Goal: Information Seeking & Learning: Learn about a topic

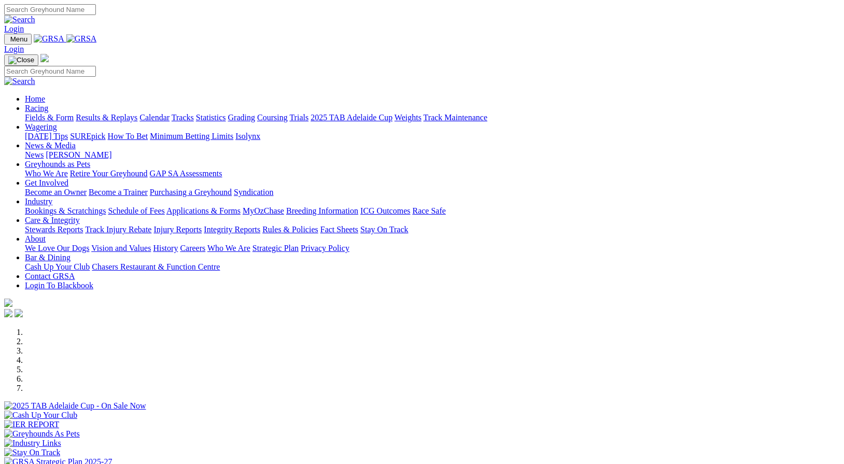
click at [137, 113] on link "Results & Replays" at bounding box center [107, 117] width 62 height 9
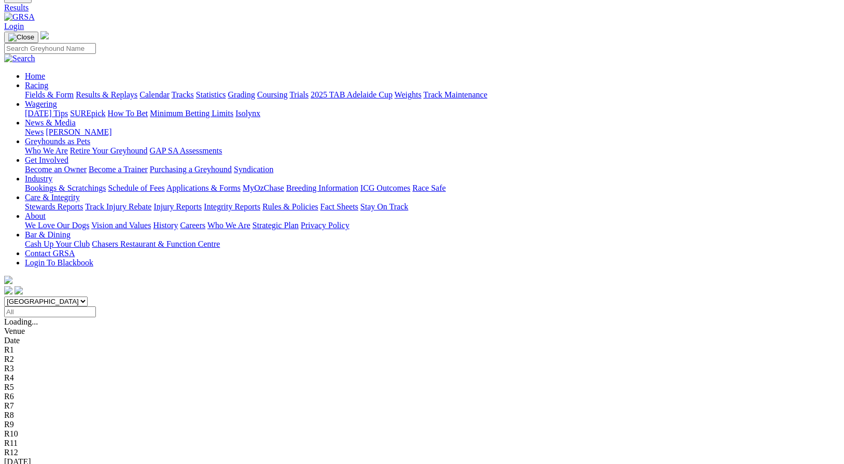
scroll to position [42, 0]
click at [29, 464] on link "Gawler" at bounding box center [16, 470] width 24 height 9
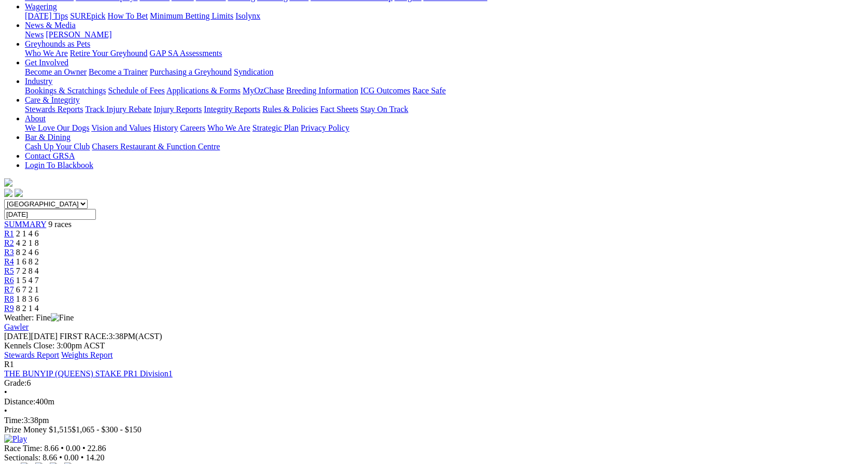
scroll to position [132, 0]
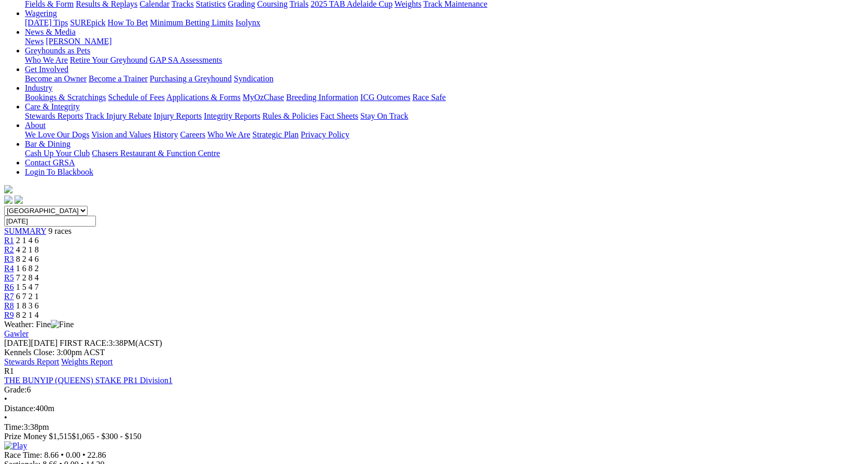
click at [59, 357] on link "Stewards Report" at bounding box center [31, 361] width 55 height 9
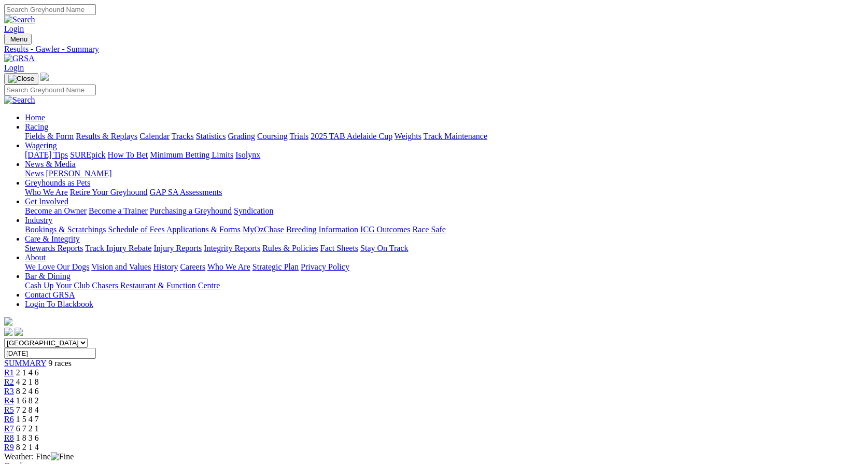
scroll to position [0, 0]
click at [131, 132] on link "Results & Replays" at bounding box center [107, 136] width 62 height 9
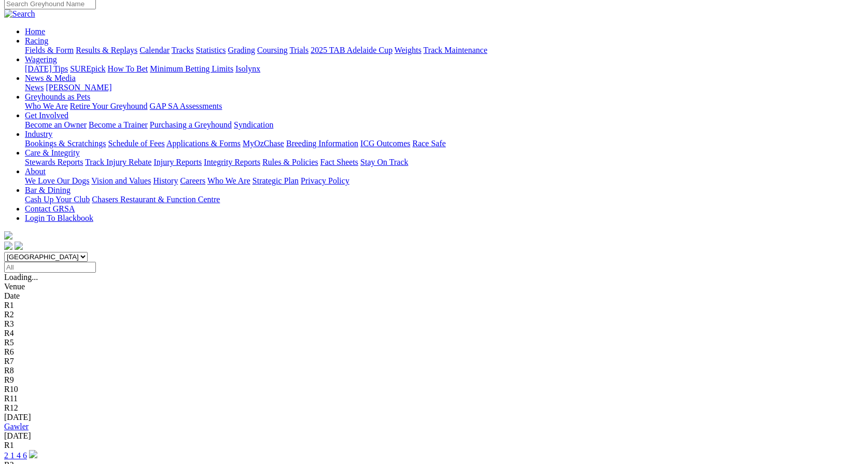
scroll to position [89, 0]
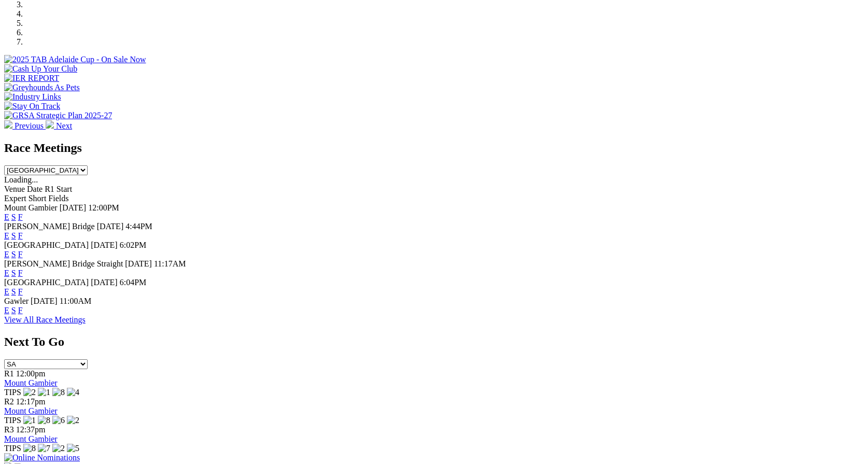
scroll to position [348, 0]
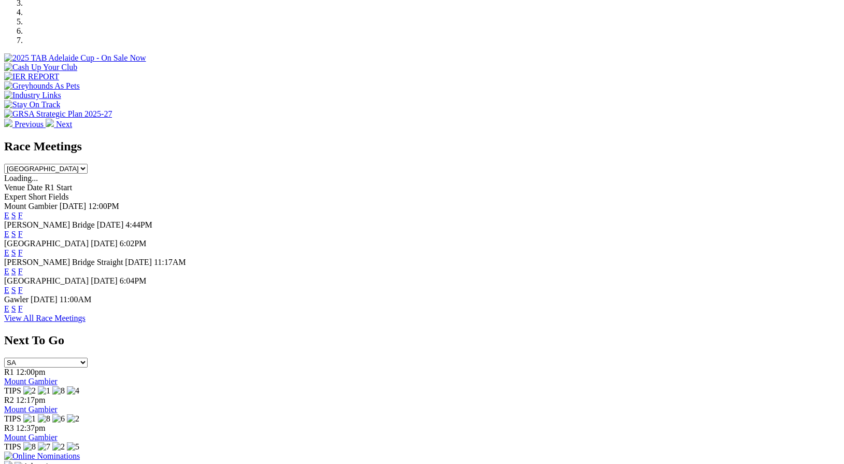
click at [23, 267] on link "F" at bounding box center [20, 271] width 5 height 9
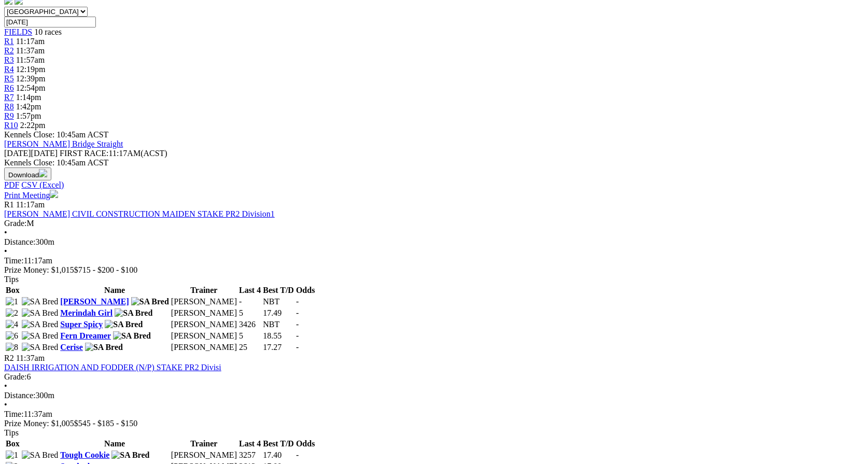
scroll to position [335, 0]
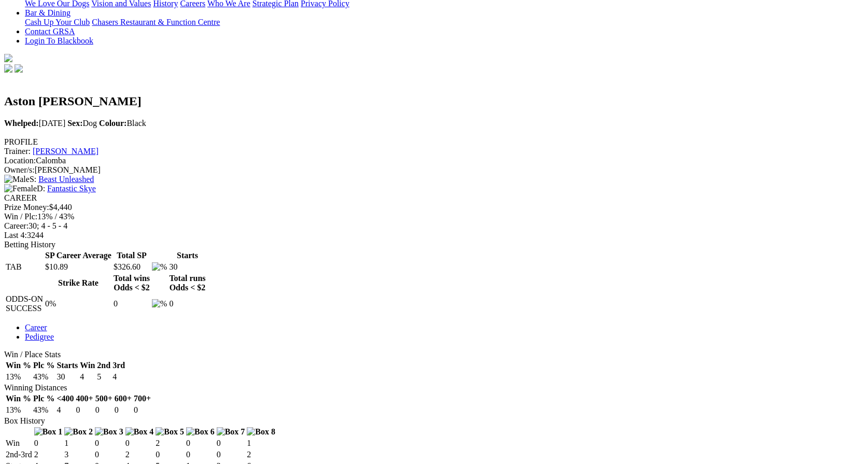
scroll to position [267, 0]
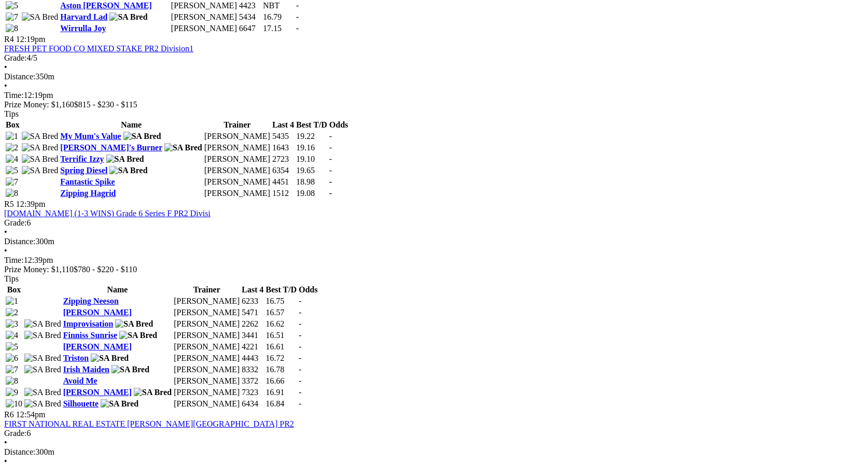
scroll to position [982, 0]
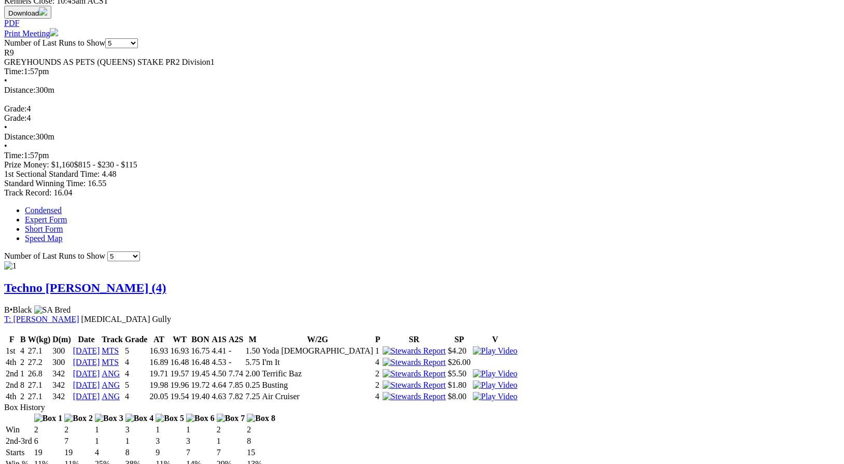
scroll to position [496, 0]
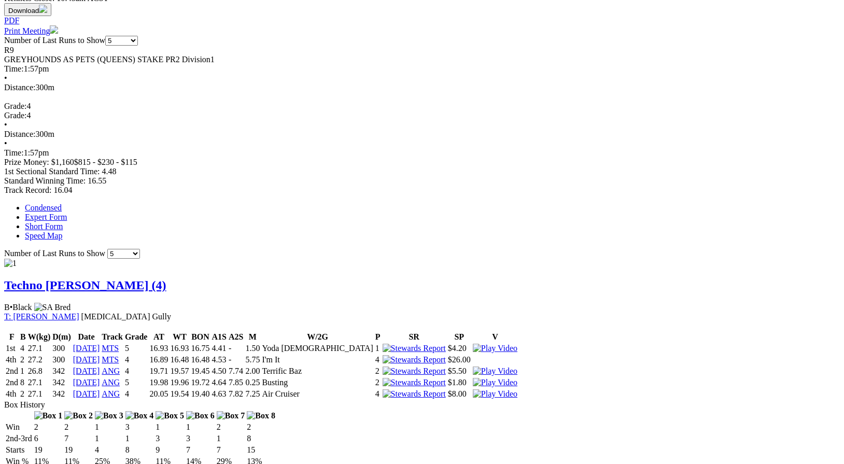
click img
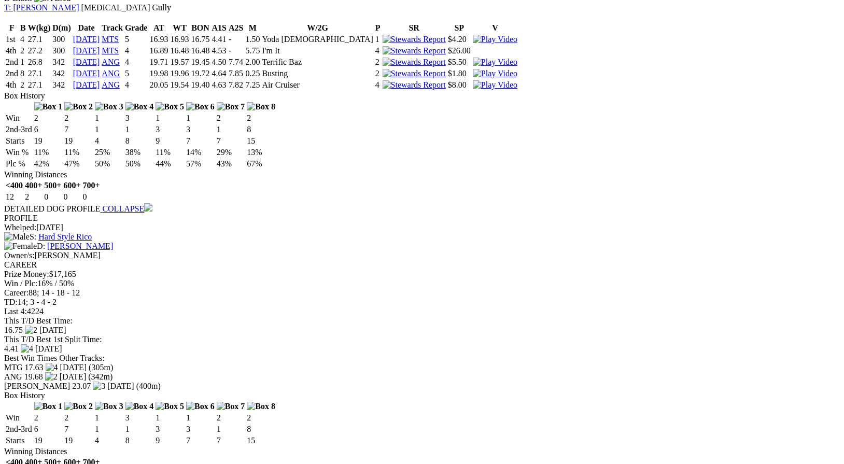
scroll to position [804, 0]
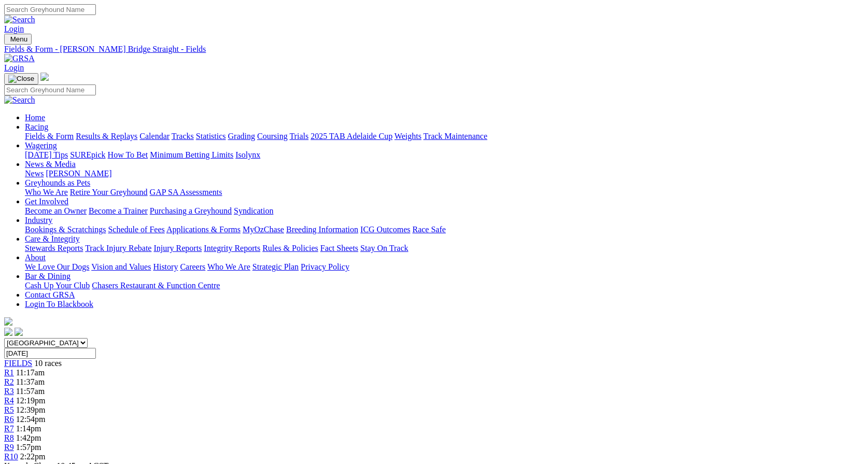
click at [80, 234] on link "Care & Integrity" at bounding box center [52, 238] width 55 height 9
click at [260, 244] on link "Integrity Reports" at bounding box center [232, 248] width 57 height 9
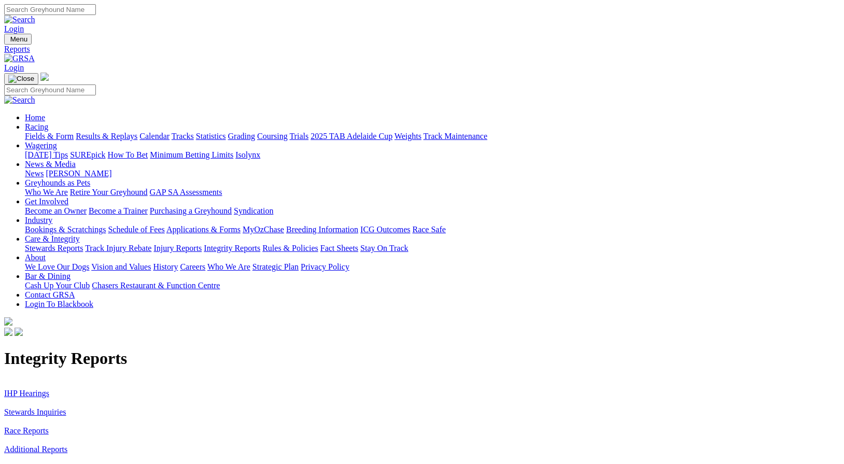
click at [49, 389] on link "IHP Hearings" at bounding box center [26, 393] width 45 height 9
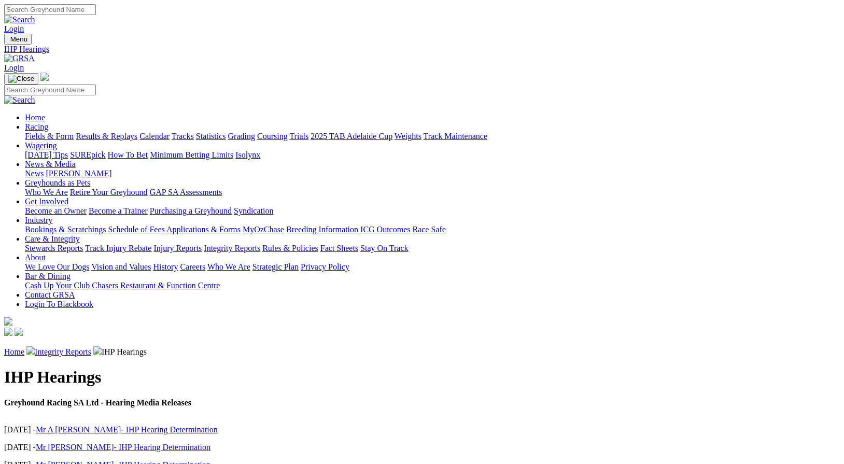
click at [91, 347] on link "Integrity Reports" at bounding box center [63, 351] width 57 height 9
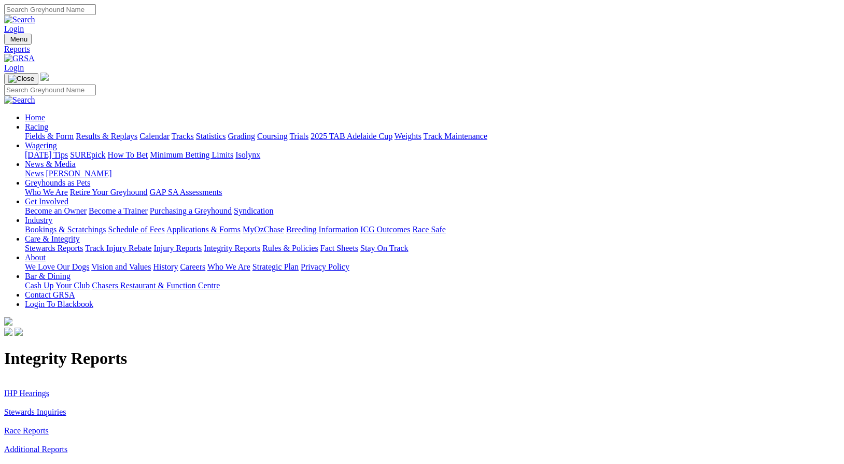
click at [66, 408] on link "Stewards Inquiries" at bounding box center [35, 412] width 62 height 9
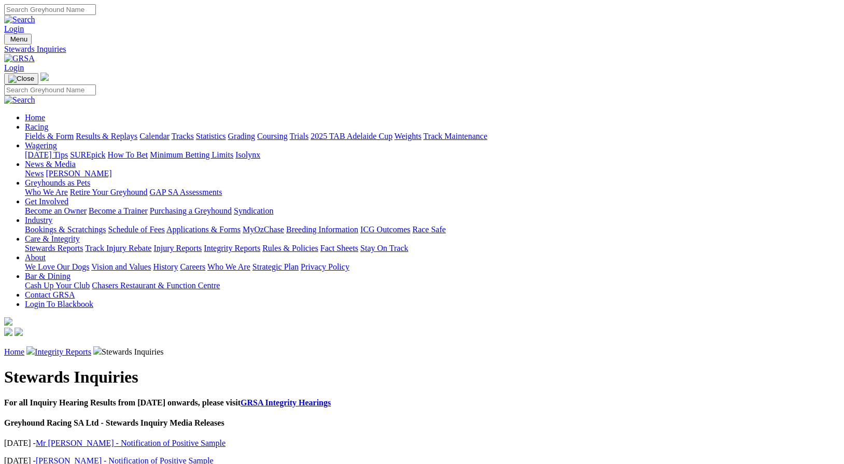
click at [53, 132] on link "Fields & Form" at bounding box center [49, 136] width 49 height 9
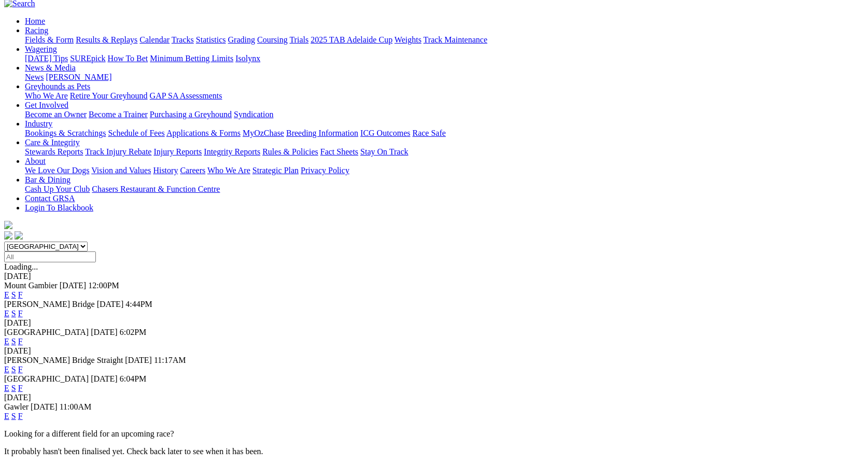
scroll to position [101, 0]
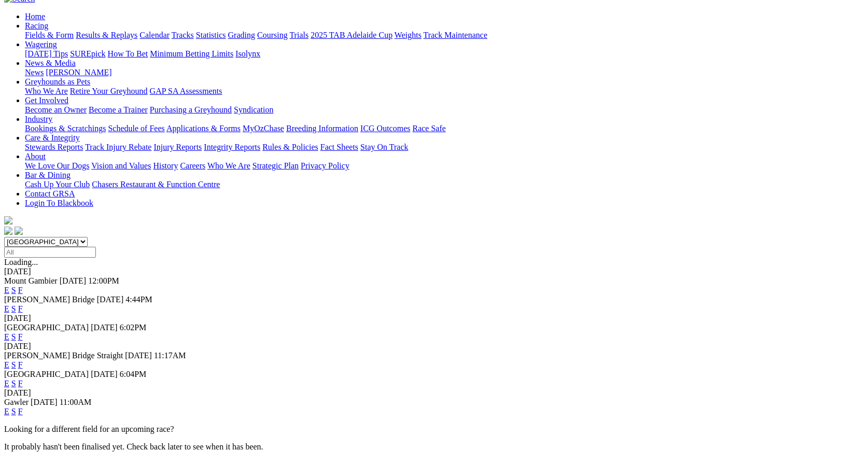
click at [23, 332] on link "F" at bounding box center [20, 336] width 5 height 9
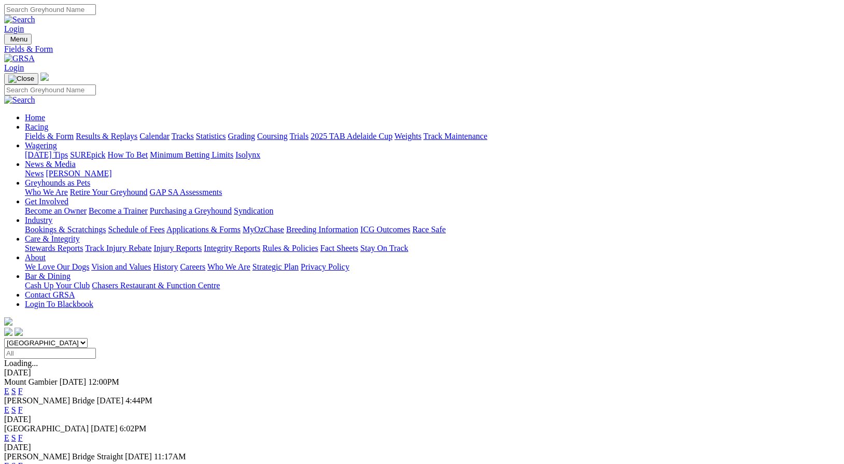
scroll to position [101, 0]
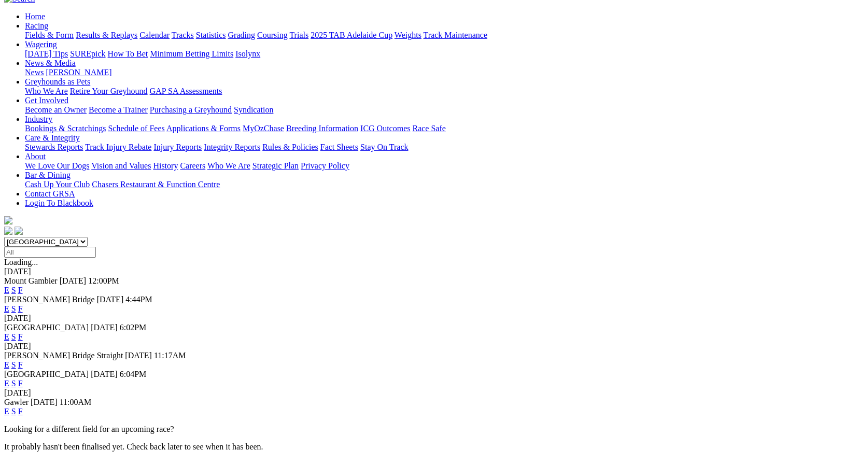
click at [23, 407] on link "F" at bounding box center [20, 411] width 5 height 9
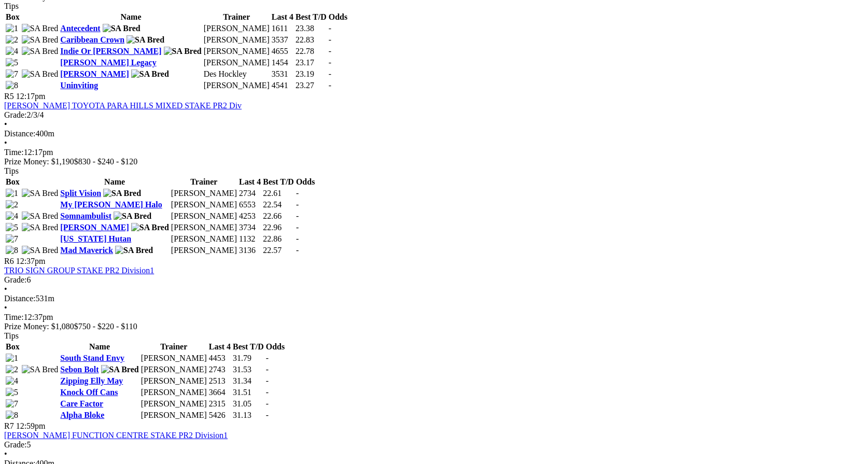
scroll to position [1089, 0]
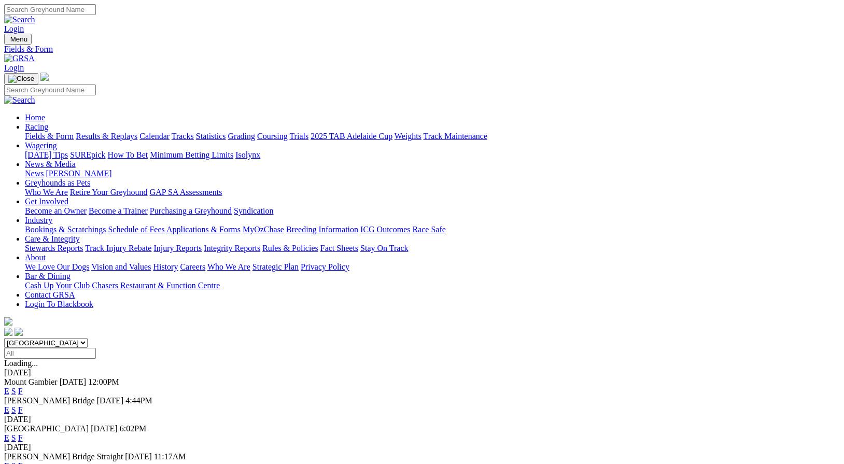
scroll to position [101, 0]
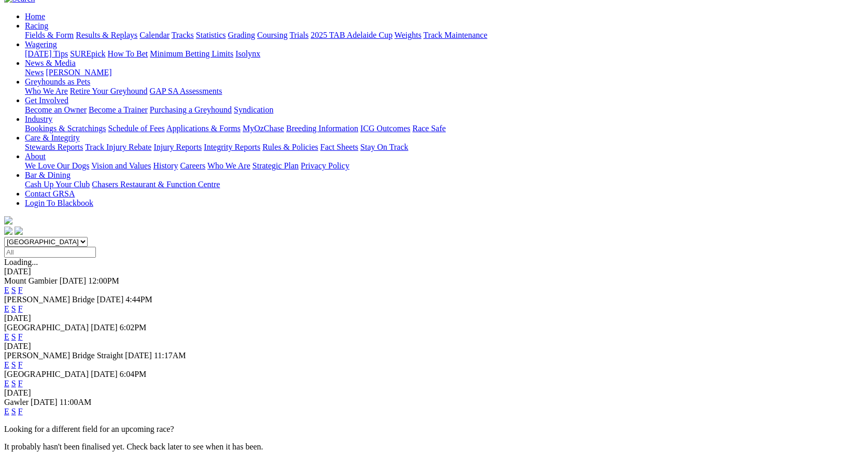
click at [23, 304] on link "F" at bounding box center [20, 308] width 5 height 9
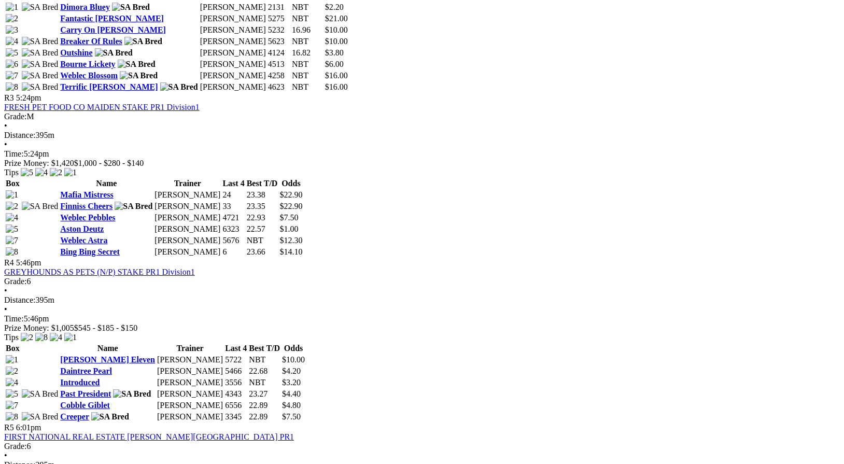
scroll to position [797, 0]
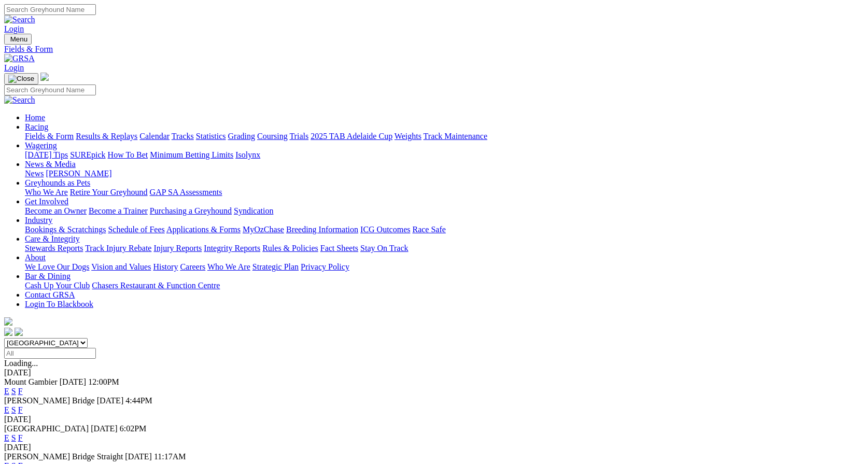
scroll to position [101, 0]
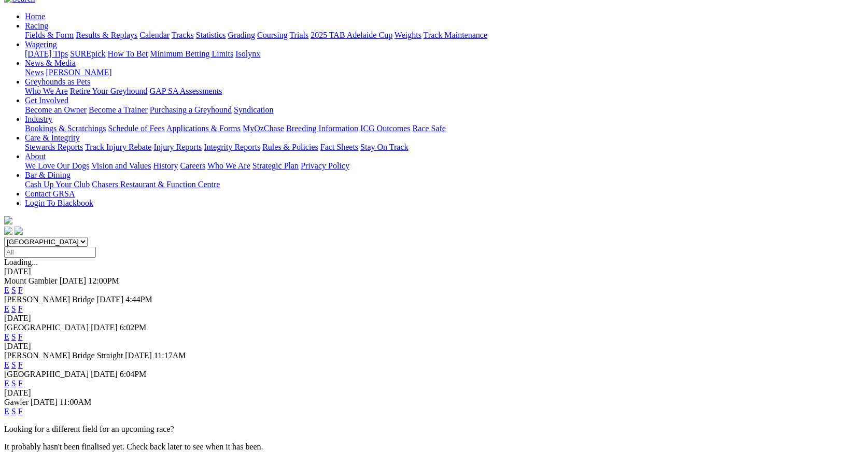
click link "F"
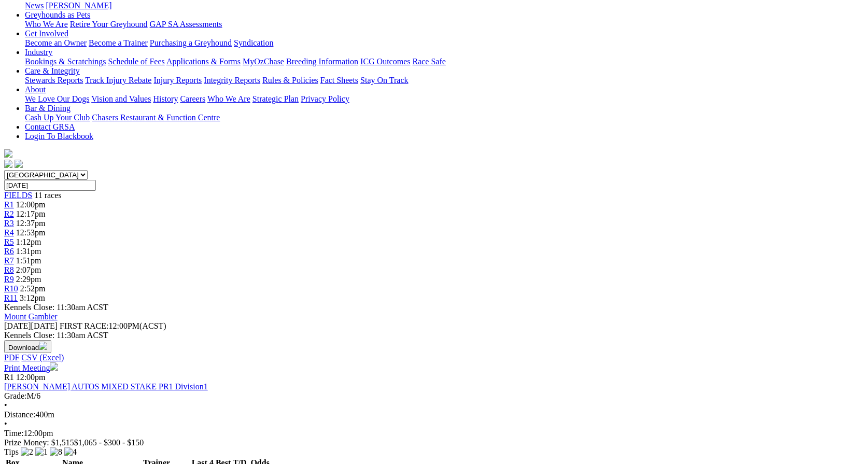
scroll to position [169, 0]
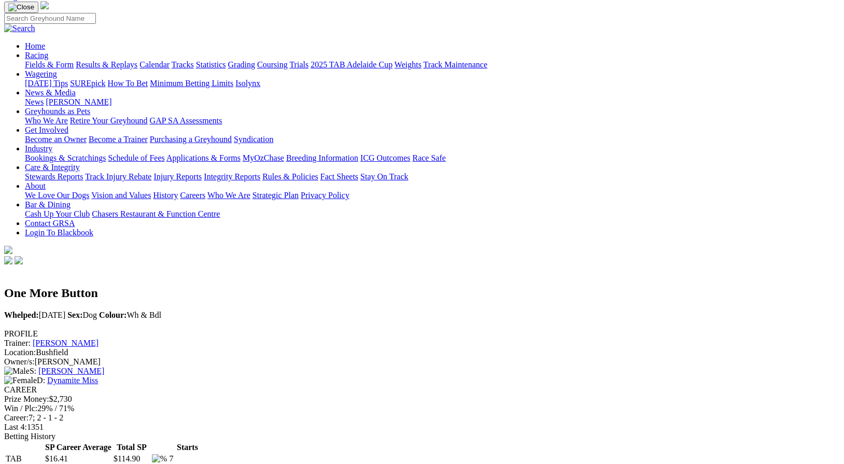
scroll to position [71, 0]
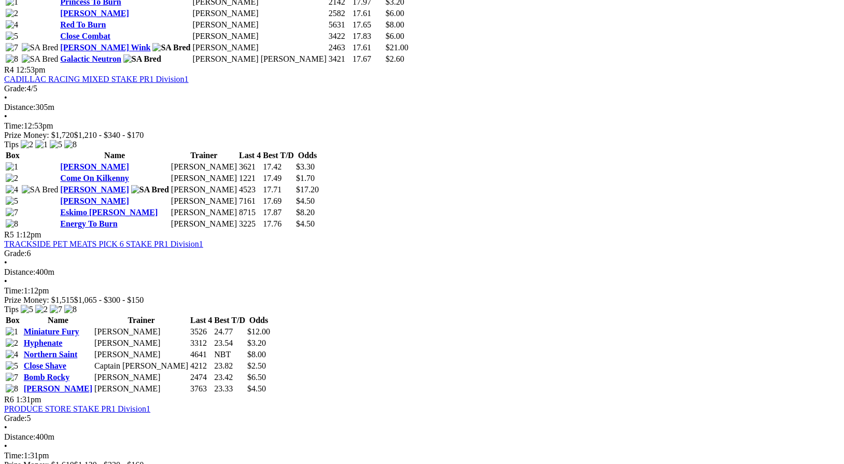
scroll to position [948, 0]
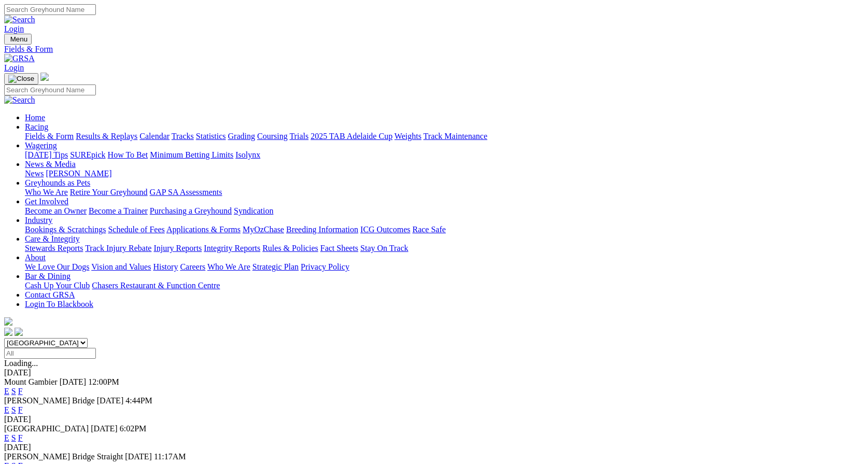
scroll to position [101, 0]
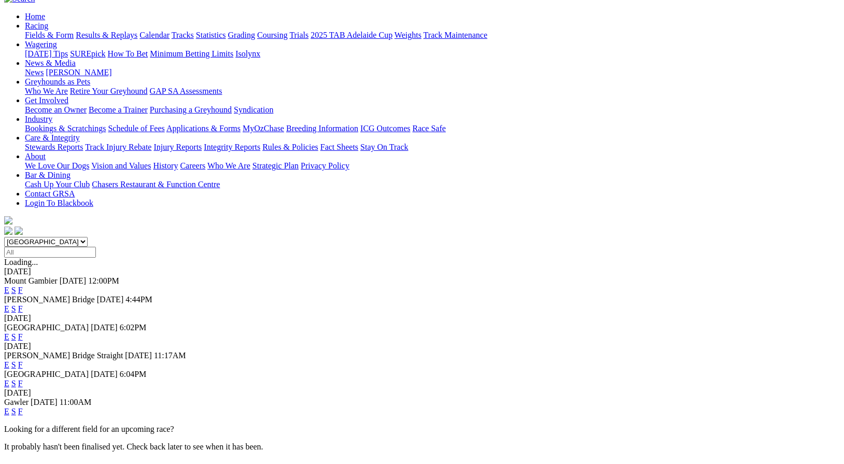
click at [23, 379] on link "F" at bounding box center [20, 383] width 5 height 9
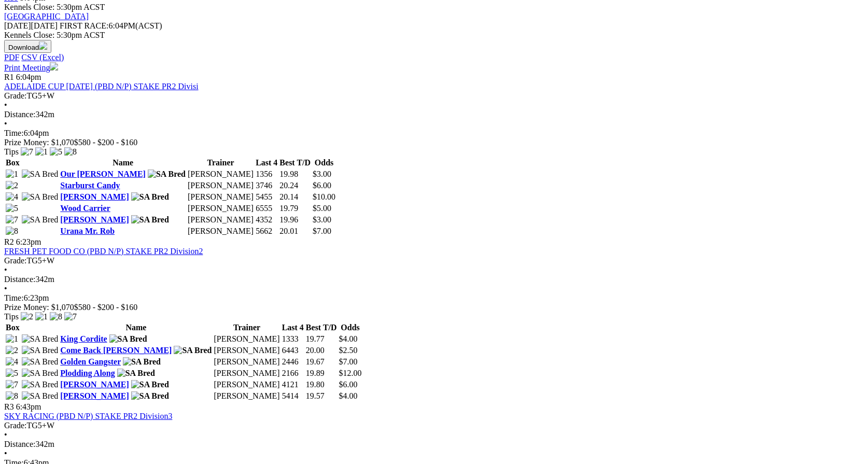
scroll to position [458, 0]
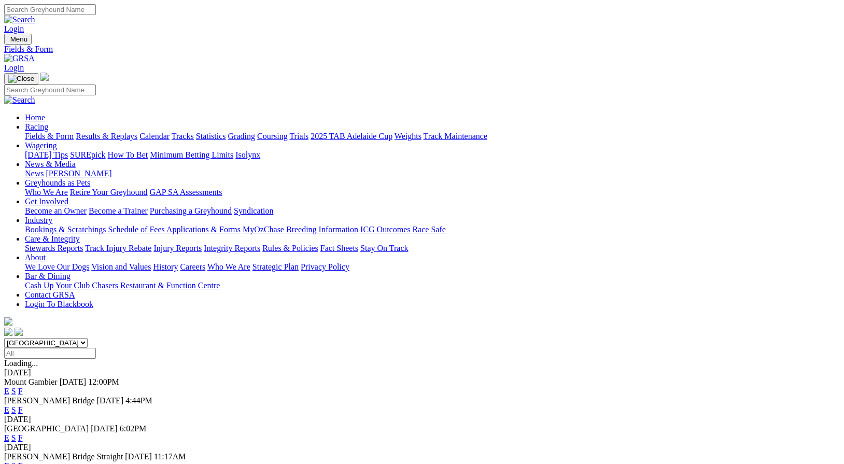
click at [57, 141] on link "Wagering" at bounding box center [41, 145] width 32 height 9
click at [76, 160] on link "News & Media" at bounding box center [50, 164] width 51 height 9
click at [90, 178] on link "Greyhounds as Pets" at bounding box center [57, 182] width 65 height 9
